Goal: Information Seeking & Learning: Find specific page/section

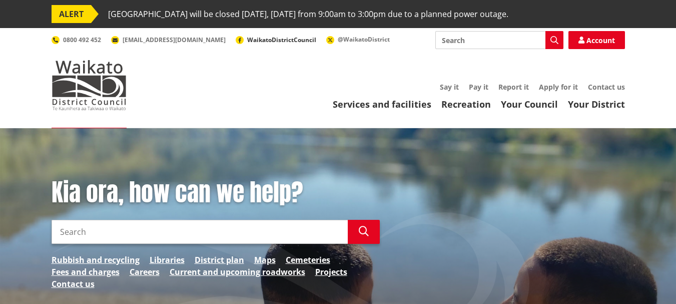
click at [247, 40] on span "WaikatoDistrictCouncil" at bounding box center [281, 40] width 69 height 9
click at [529, 101] on link "Your Council" at bounding box center [529, 104] width 57 height 12
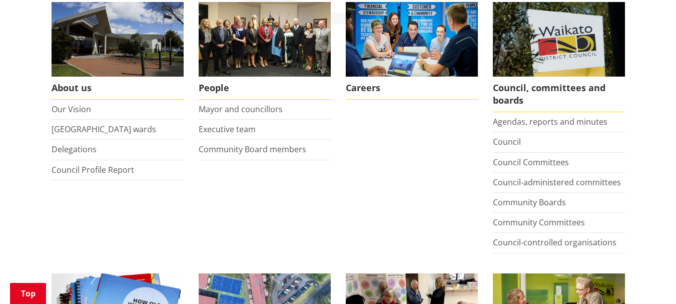
scroll to position [250, 0]
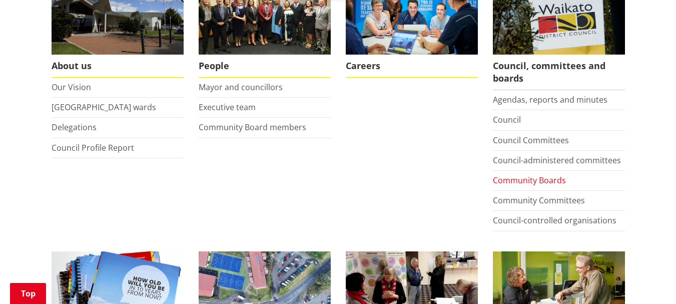
click at [544, 178] on link "Community Boards" at bounding box center [529, 180] width 73 height 11
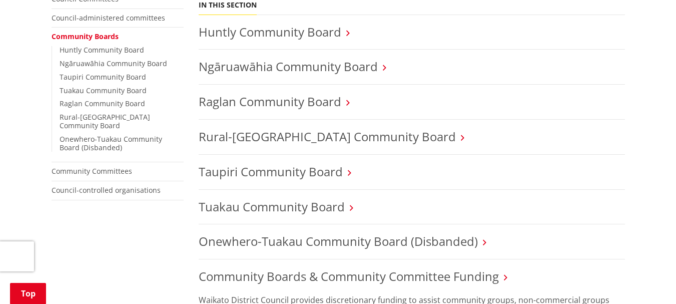
scroll to position [300, 0]
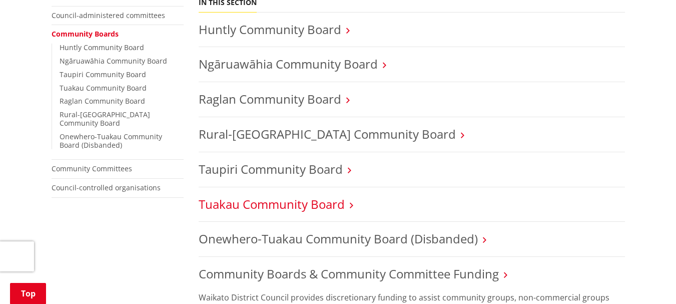
click at [320, 205] on link "Tuakau Community Board" at bounding box center [272, 204] width 146 height 17
click at [320, 204] on link "Tuakau Community Board" at bounding box center [272, 204] width 146 height 17
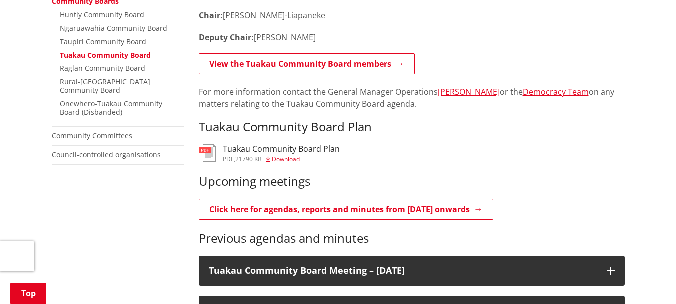
scroll to position [351, 0]
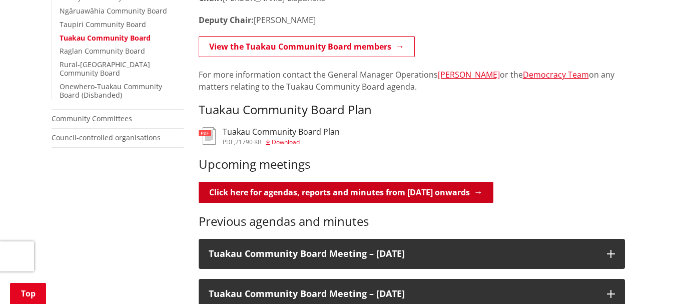
click at [280, 190] on link "Click here for agendas, reports and minutes from May 2024 onwards" at bounding box center [346, 192] width 295 height 21
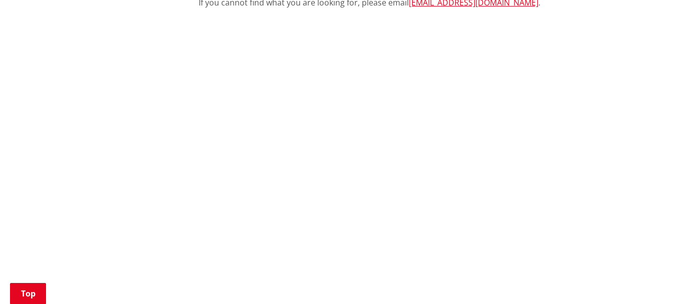
scroll to position [451, 0]
